Goal: Information Seeking & Learning: Learn about a topic

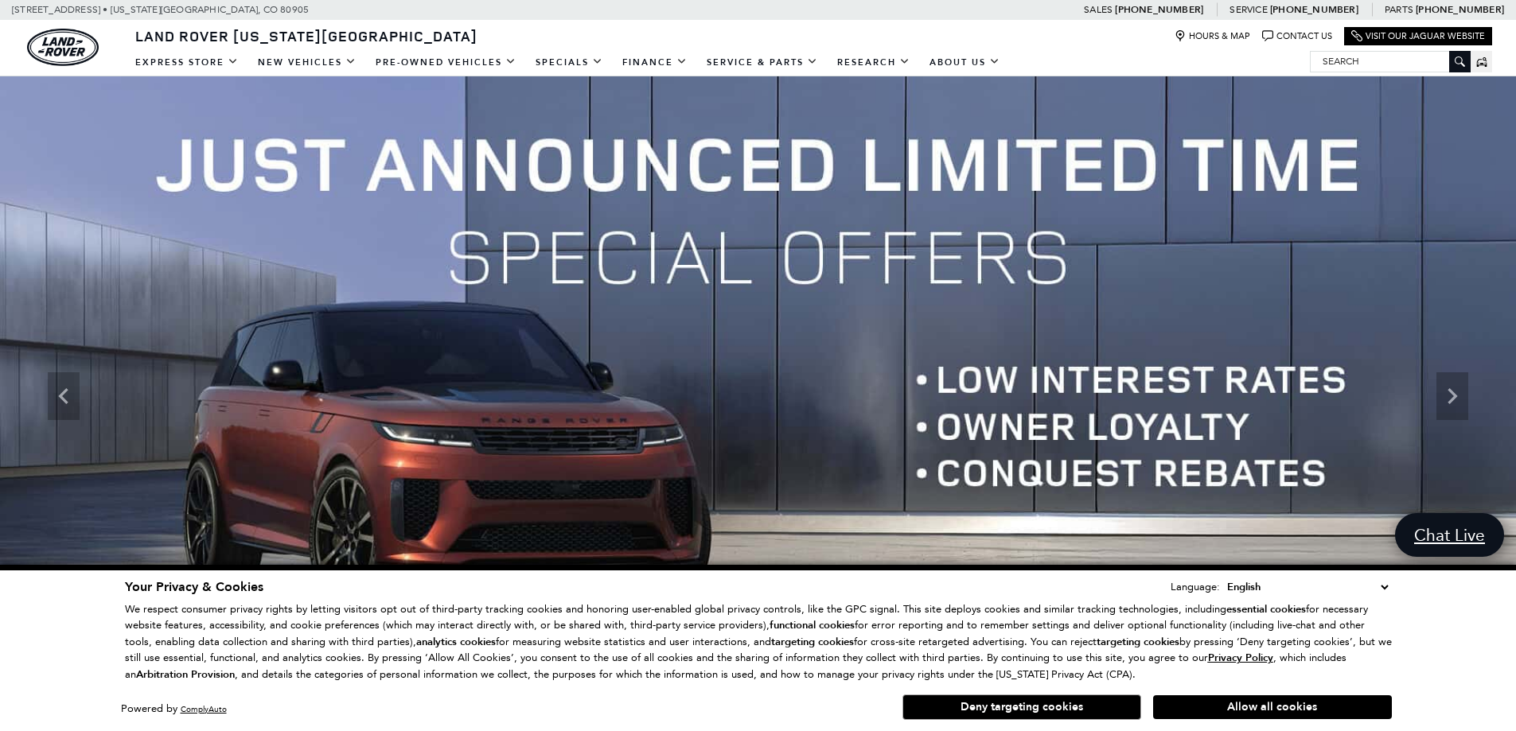
drag, startPoint x: 1384, startPoint y: 590, endPoint x: 1351, endPoint y: 583, distance: 33.2
click at [1384, 590] on select "English Spanish / Español English / United Kingdom Korean / 한국어 Vietnamese / Ti…" at bounding box center [1307, 588] width 169 height 18
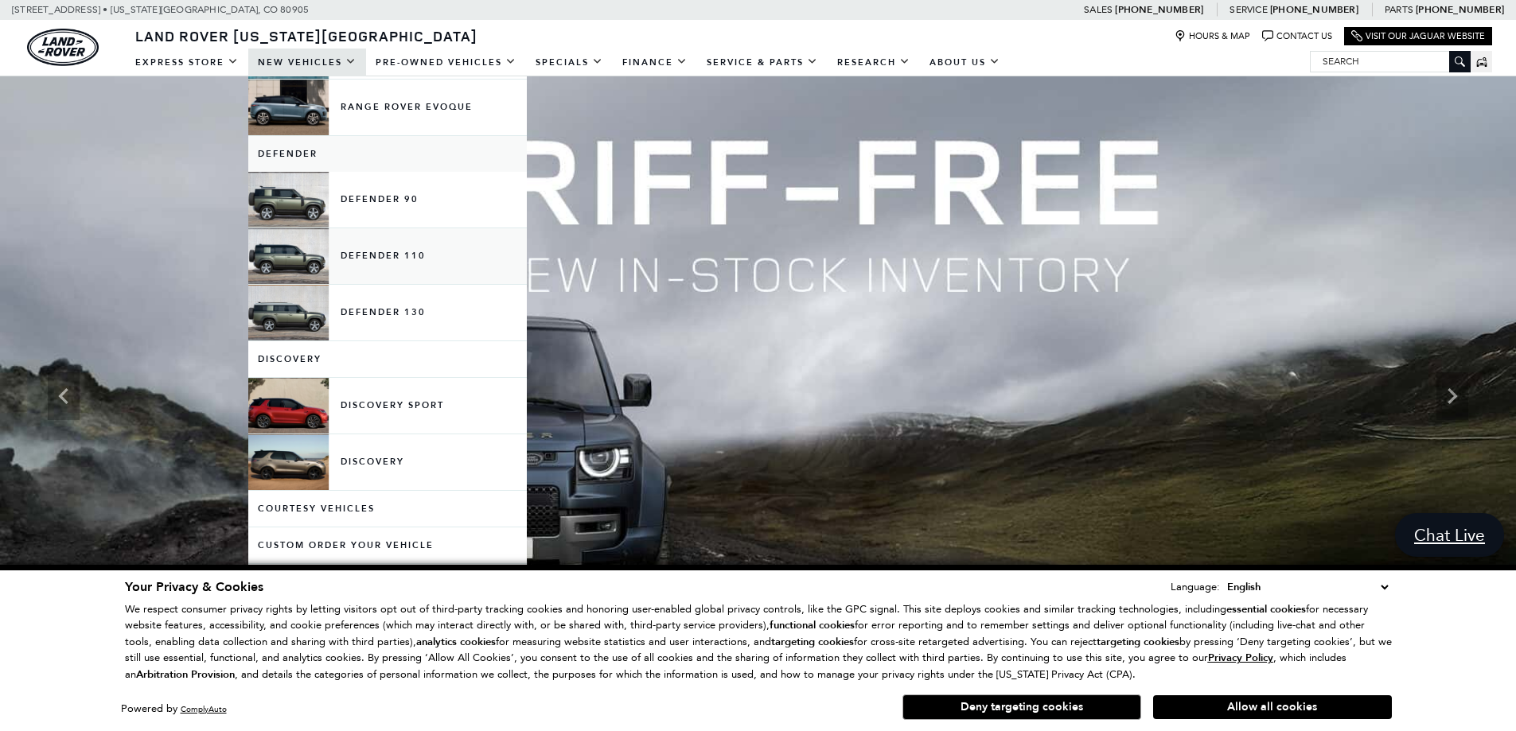
scroll to position [80, 0]
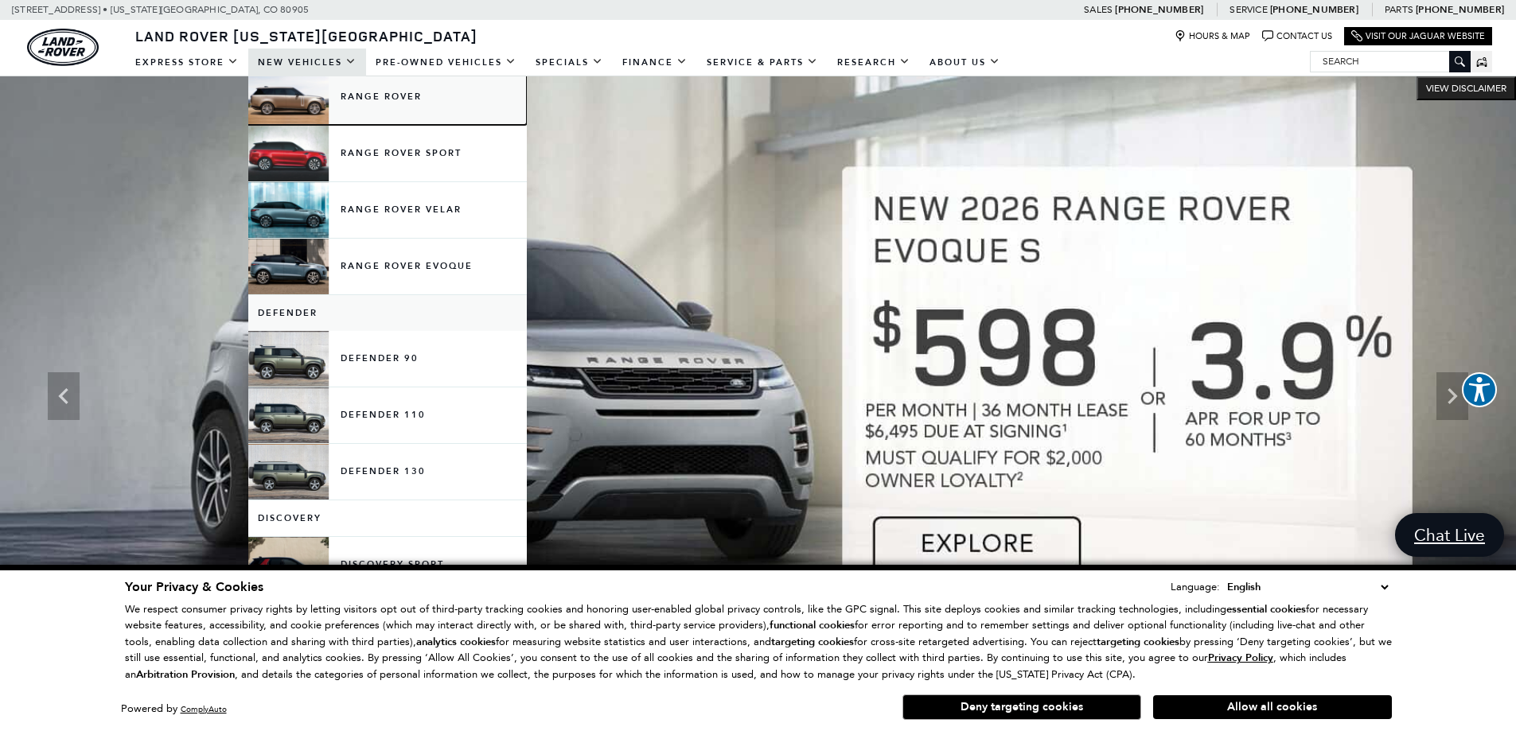
click at [420, 104] on link "Range Rover" at bounding box center [387, 97] width 279 height 56
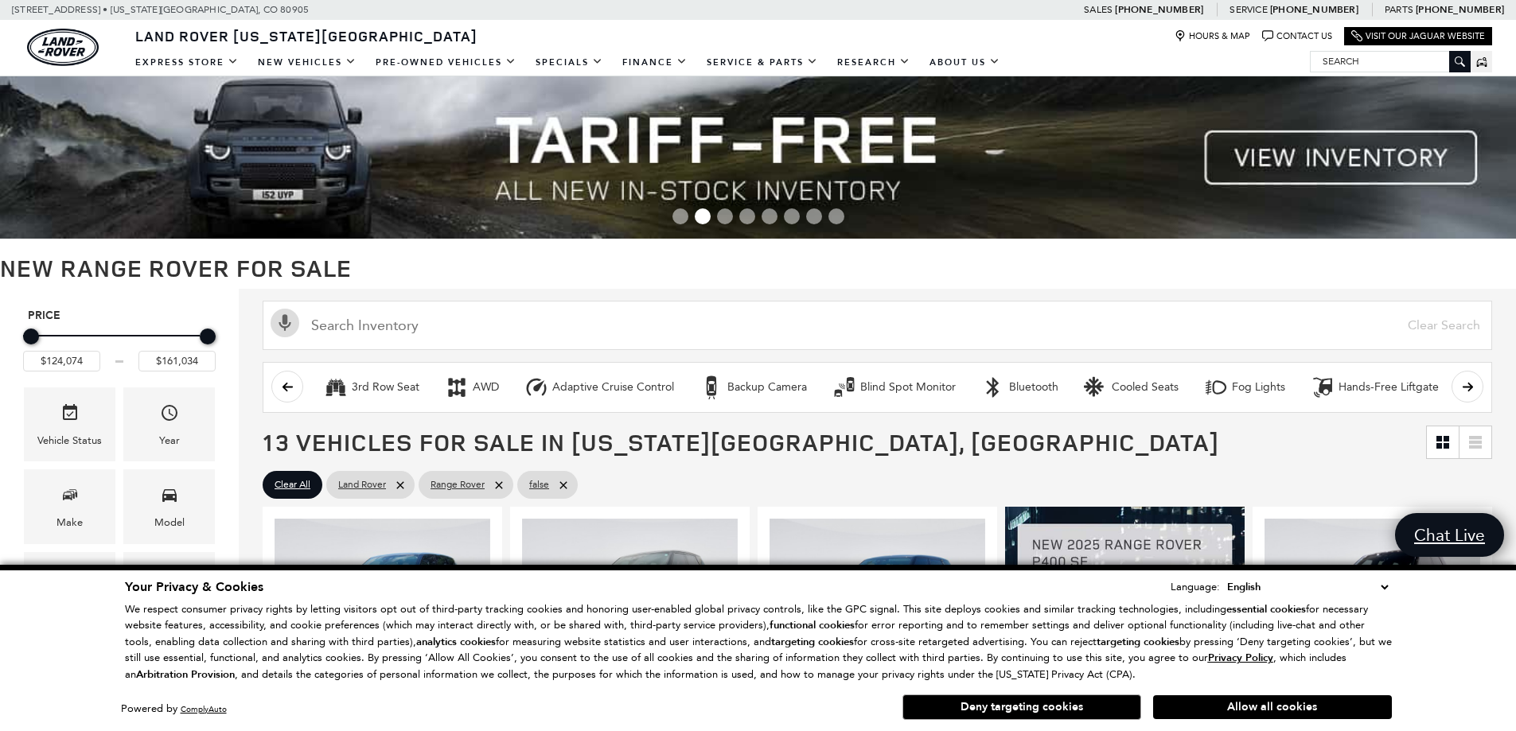
click at [1009, 703] on button "Deny targeting cookies" at bounding box center [1021, 707] width 239 height 25
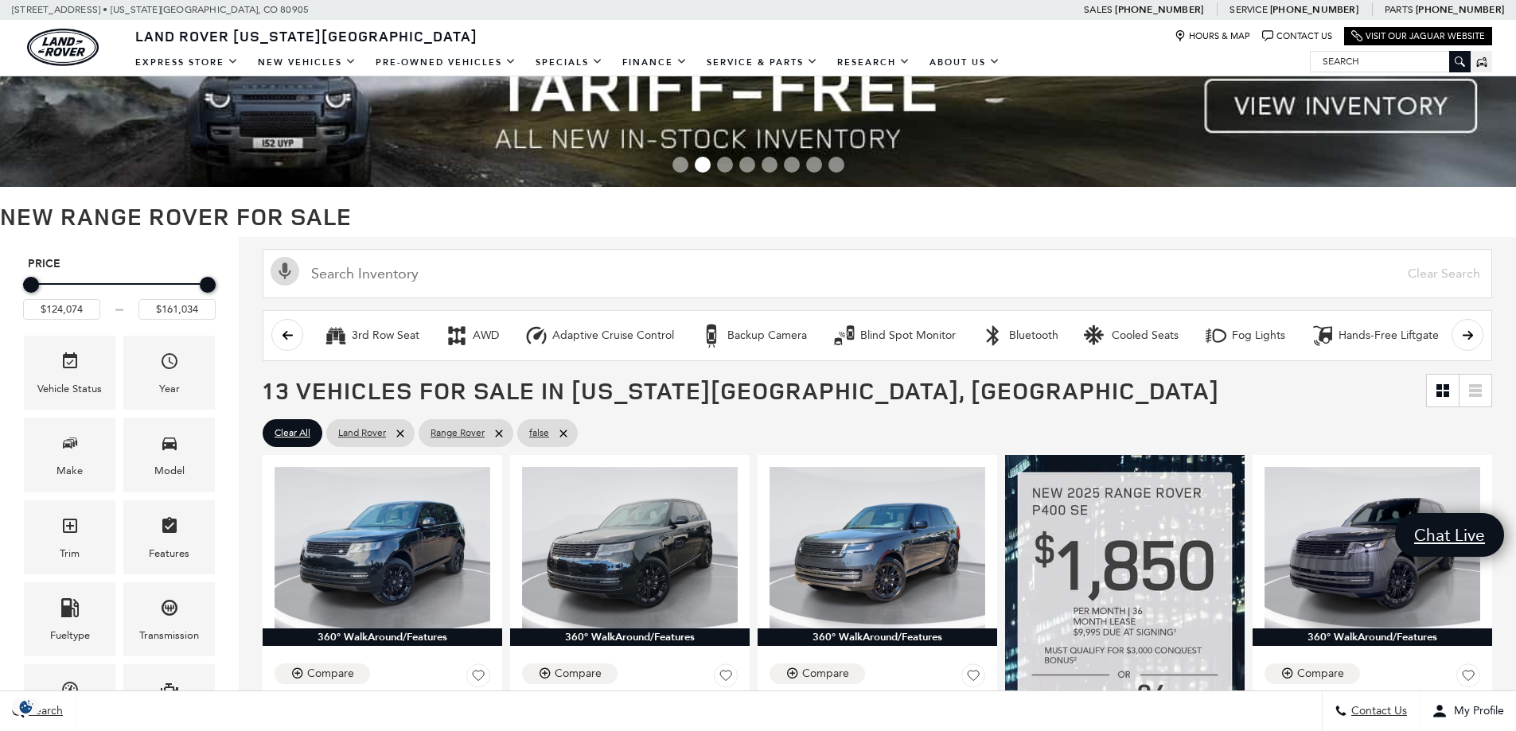
scroll to position [80, 0]
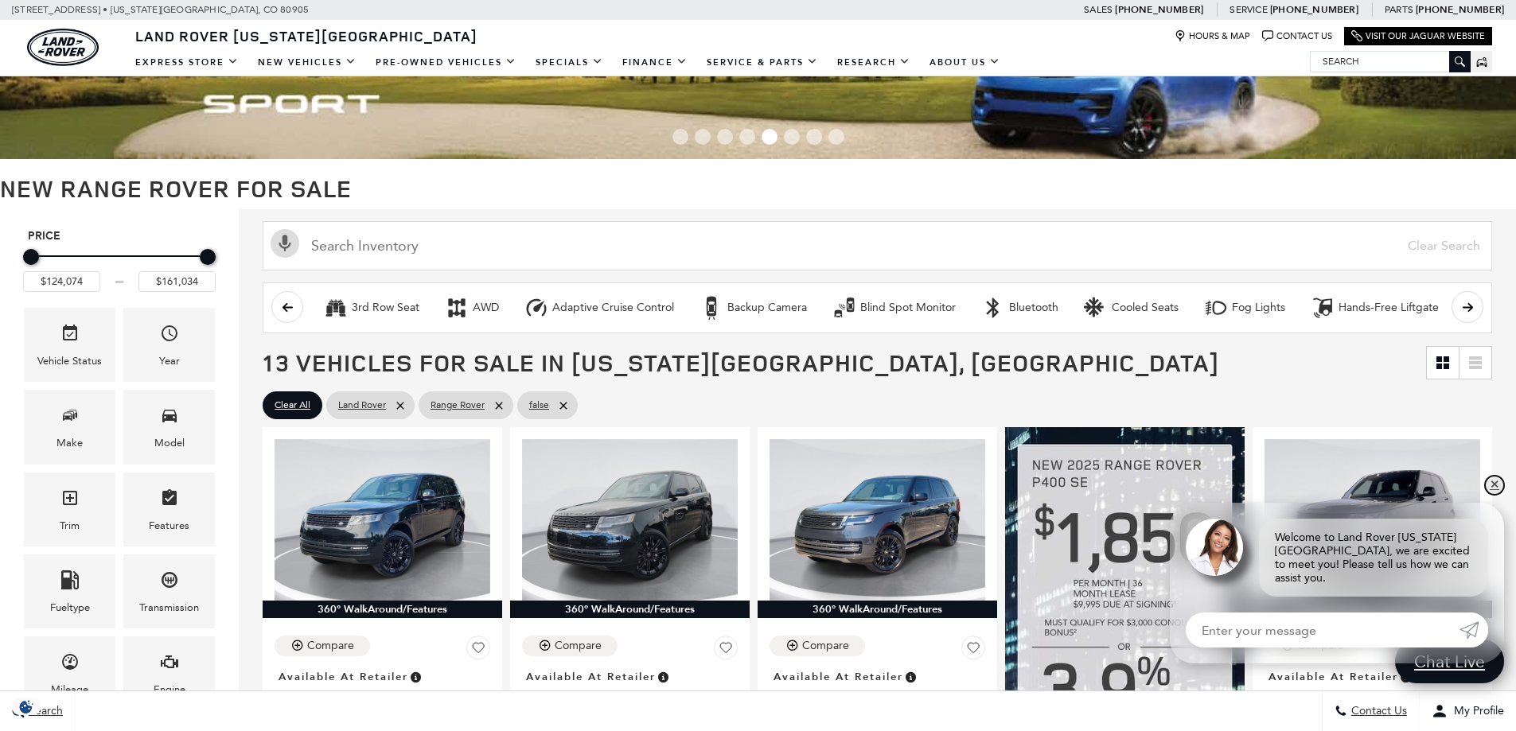
click at [1495, 495] on link "✕" at bounding box center [1494, 485] width 19 height 19
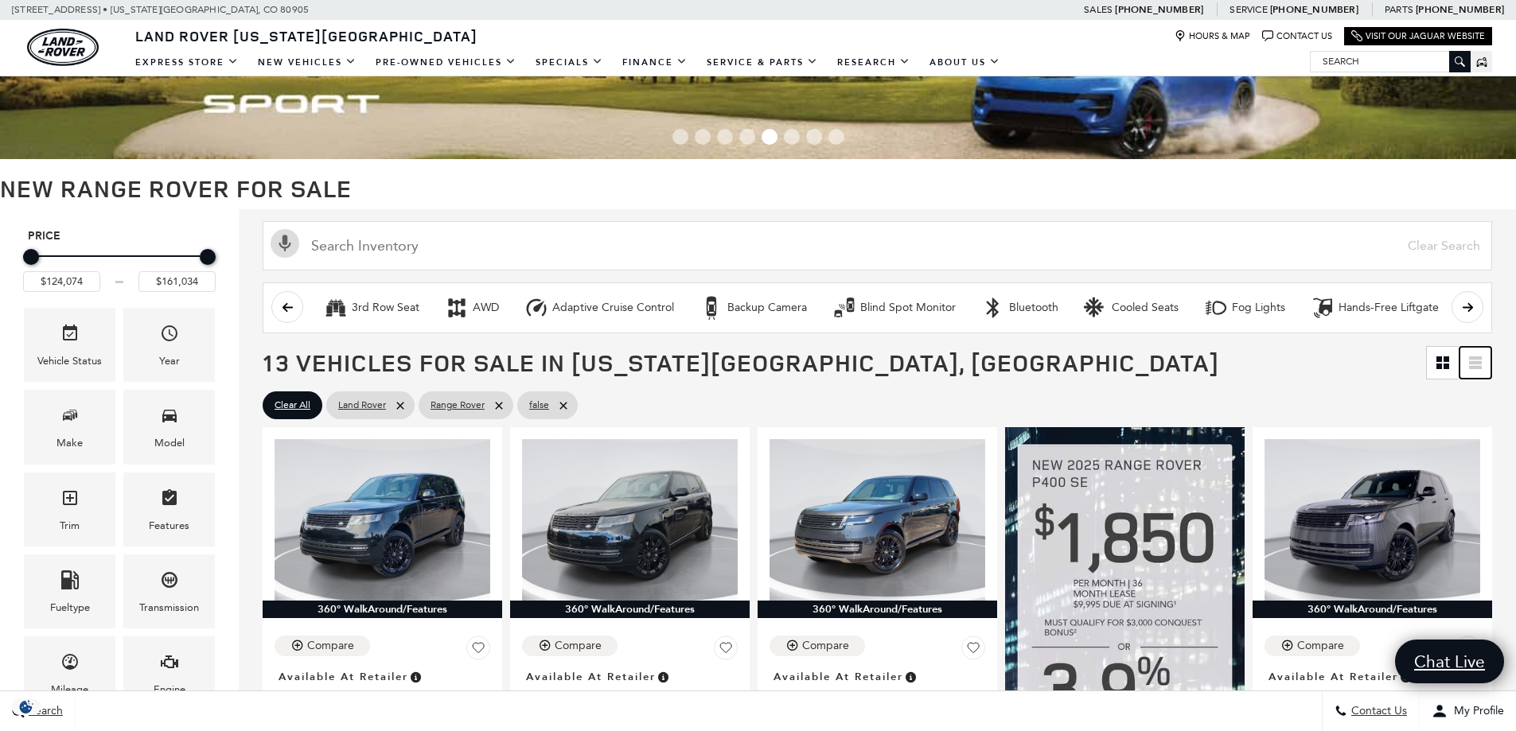
click at [1482, 361] on icon at bounding box center [1475, 362] width 13 height 3
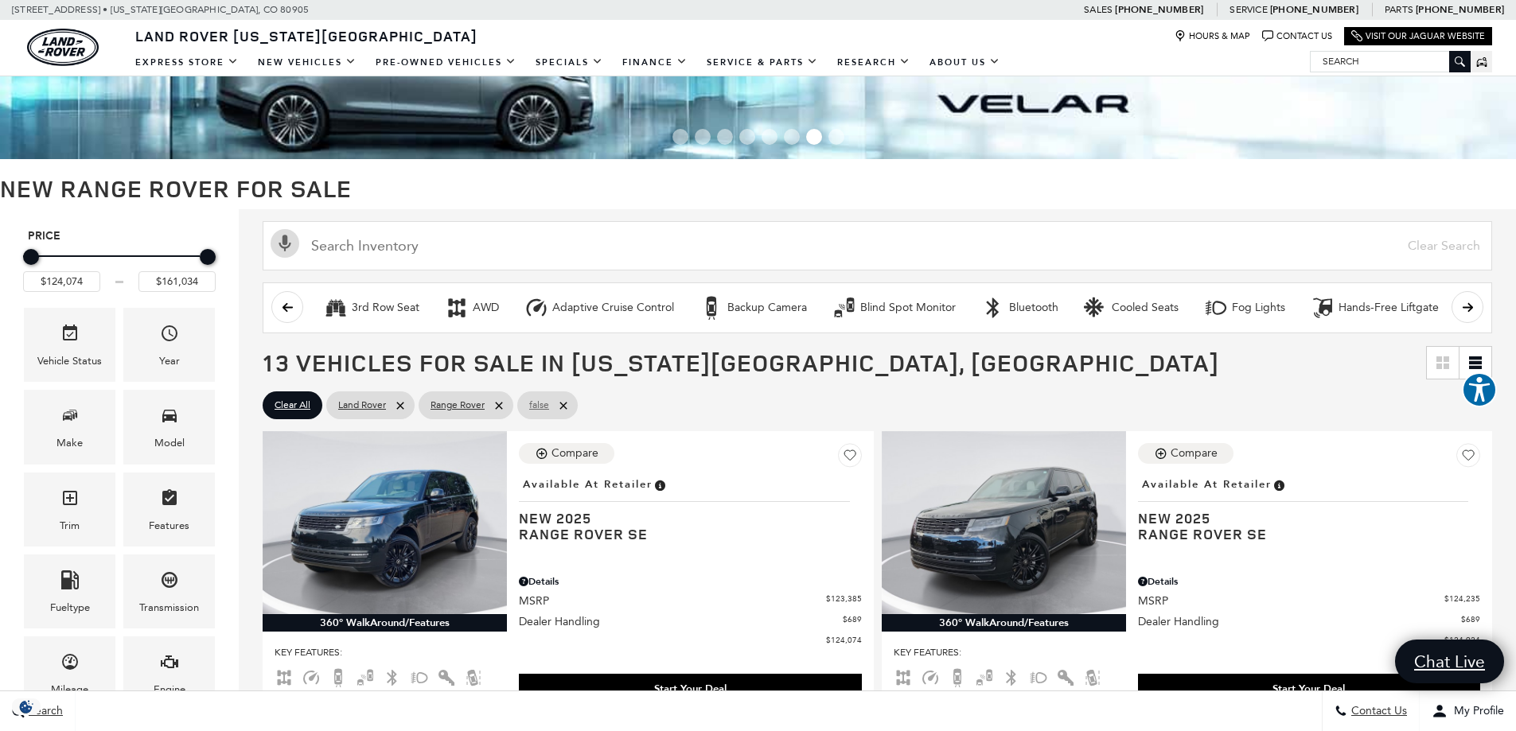
click at [567, 403] on icon at bounding box center [562, 405] width 7 height 7
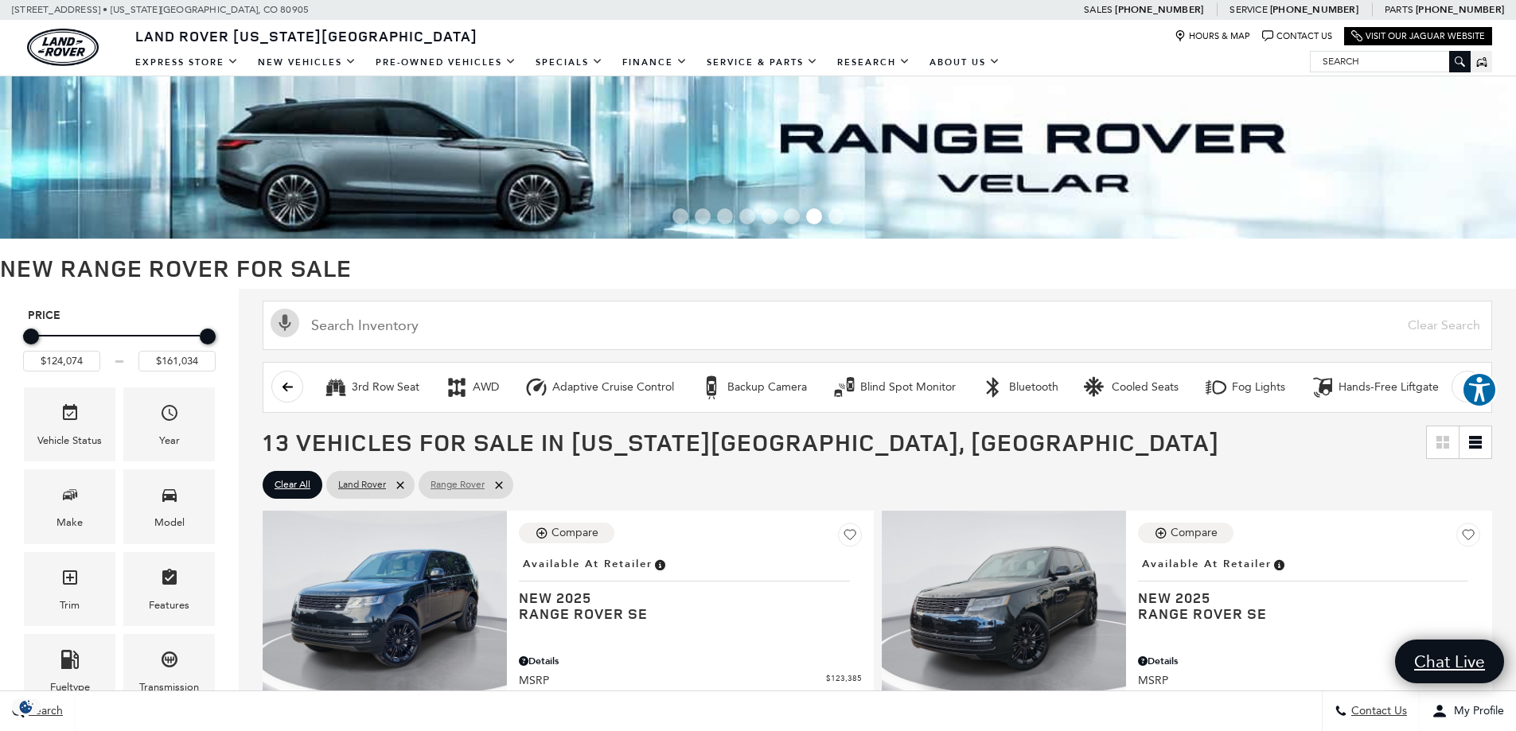
click at [499, 488] on icon at bounding box center [499, 485] width 13 height 13
type input "$54,900"
type input "$171,894"
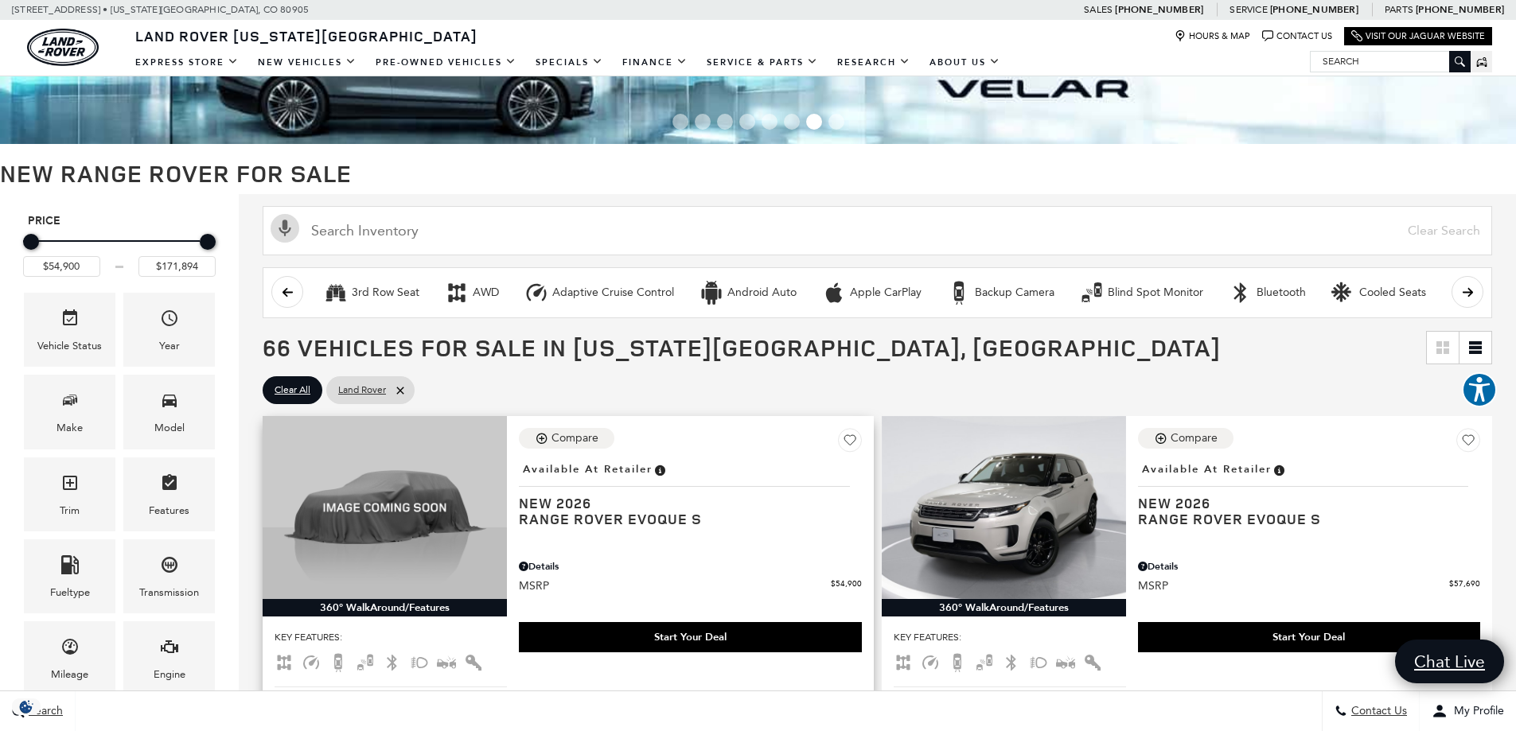
scroll to position [159, 0]
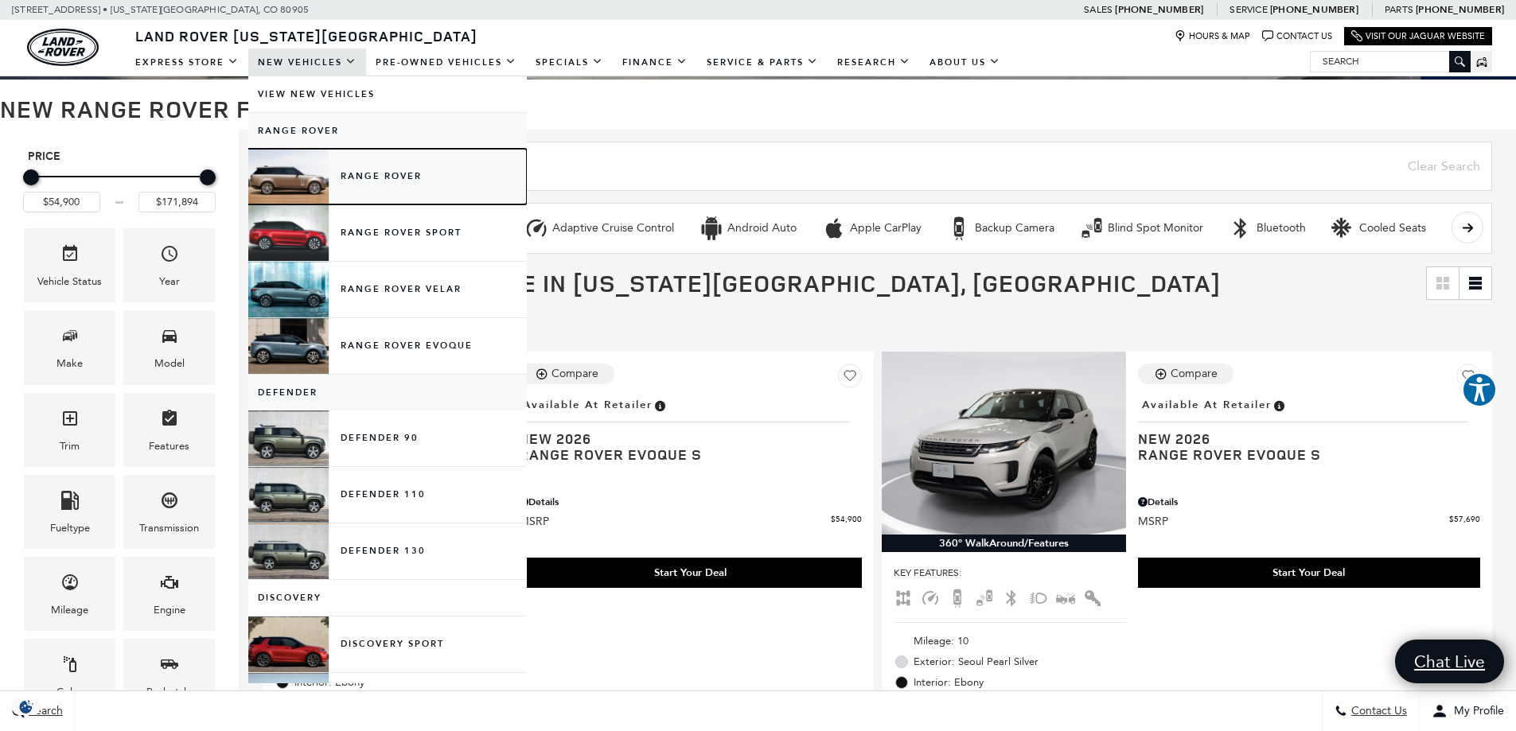
click at [403, 197] on link "Range Rover" at bounding box center [387, 177] width 279 height 56
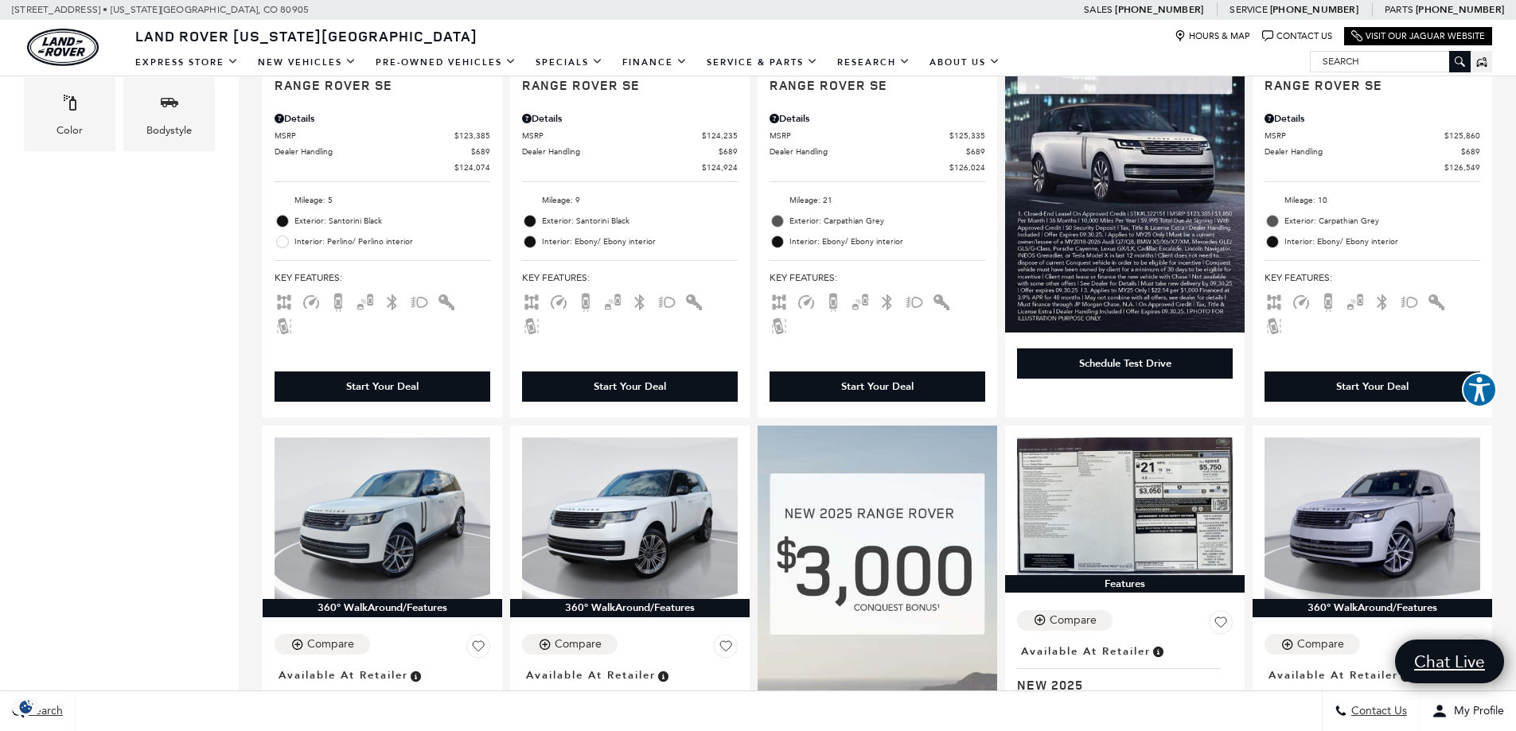
scroll to position [477, 0]
